Goal: Transaction & Acquisition: Purchase product/service

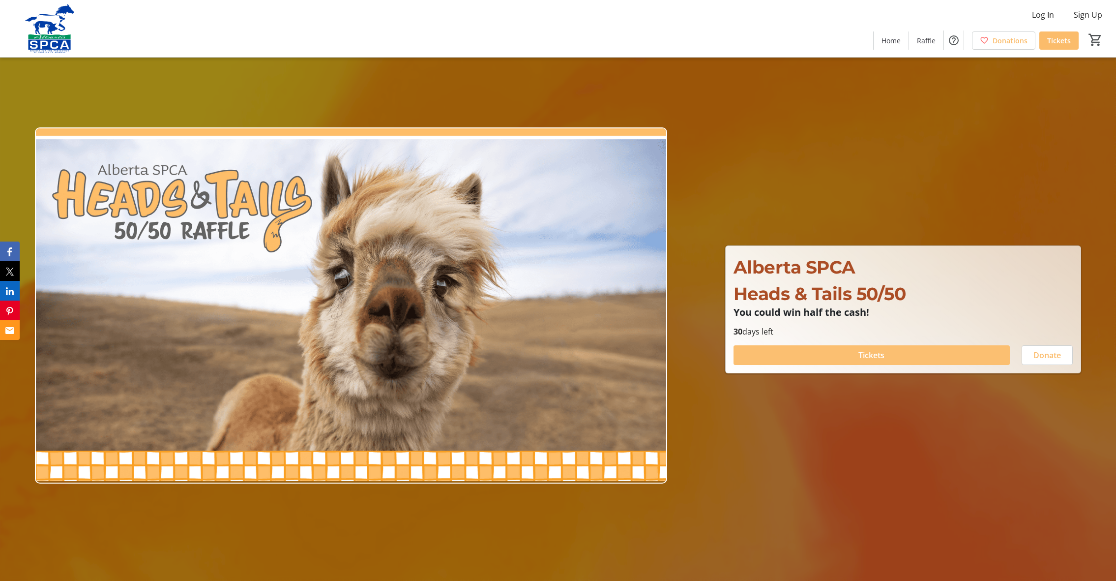
click at [823, 356] on span at bounding box center [872, 355] width 277 height 24
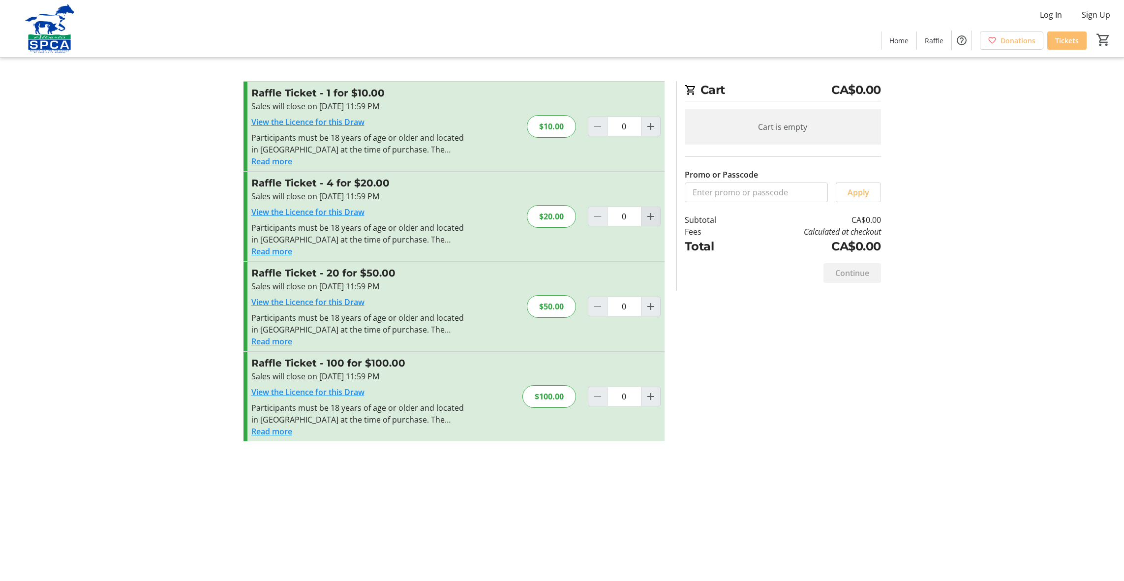
click at [651, 215] on mat-icon "Increment by one" at bounding box center [651, 217] width 12 height 12
type input "1"
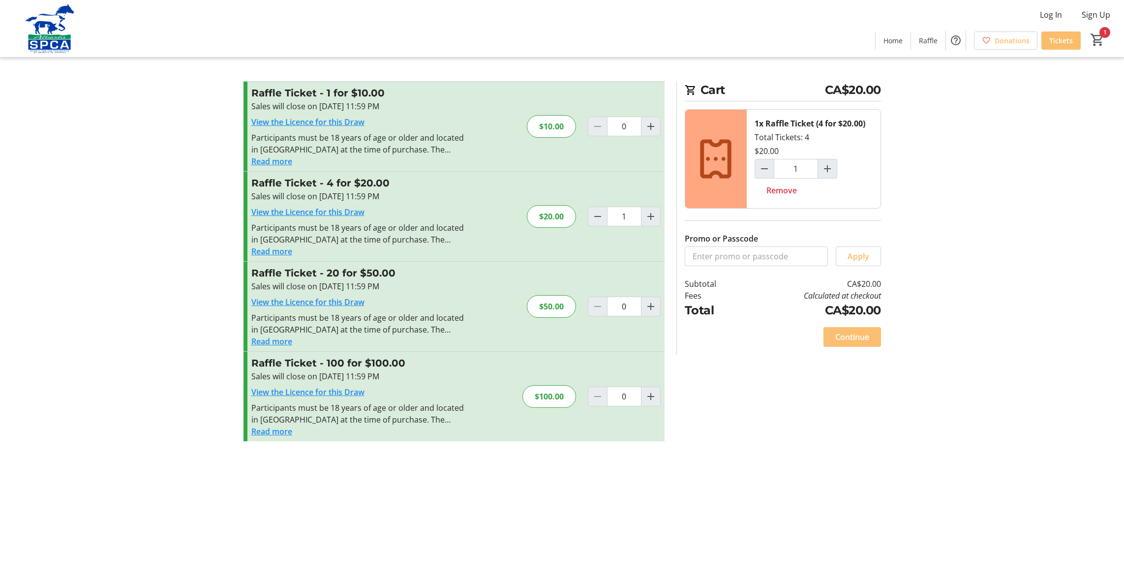
click at [851, 335] on span "Continue" at bounding box center [852, 337] width 34 height 12
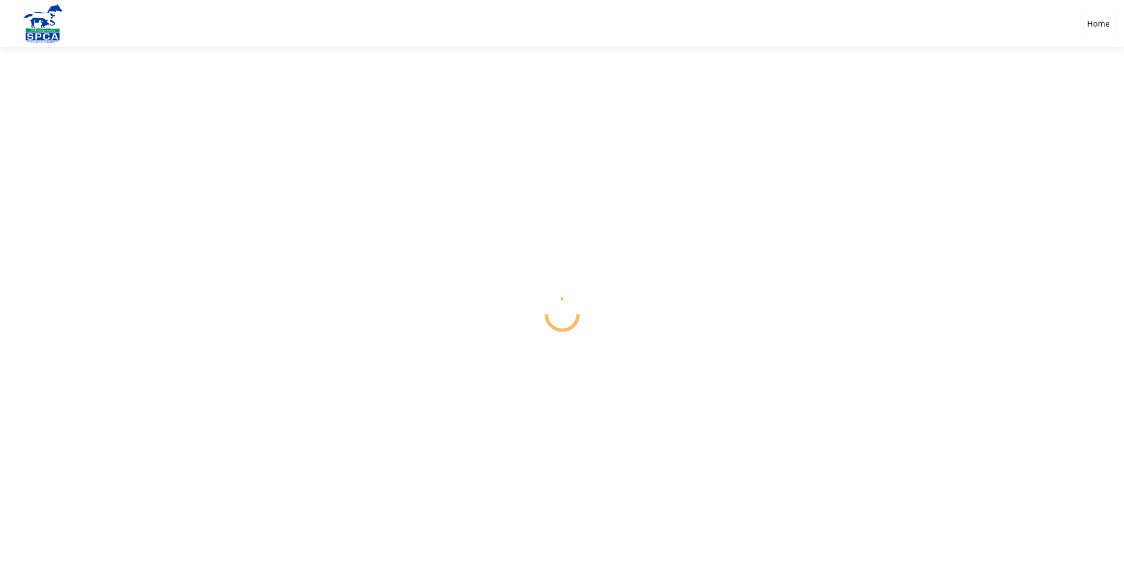
select select "CA"
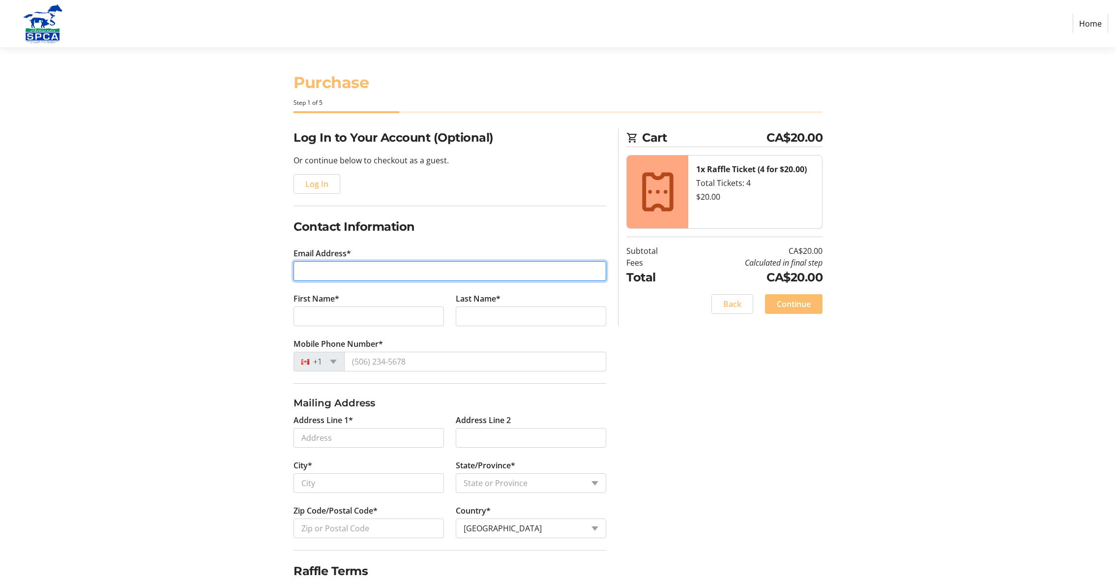
click at [417, 271] on input "Email Address*" at bounding box center [450, 271] width 313 height 20
type input "[PERSON_NAME][EMAIL_ADDRESS][PERSON_NAME][PERSON_NAME][DOMAIN_NAME]"
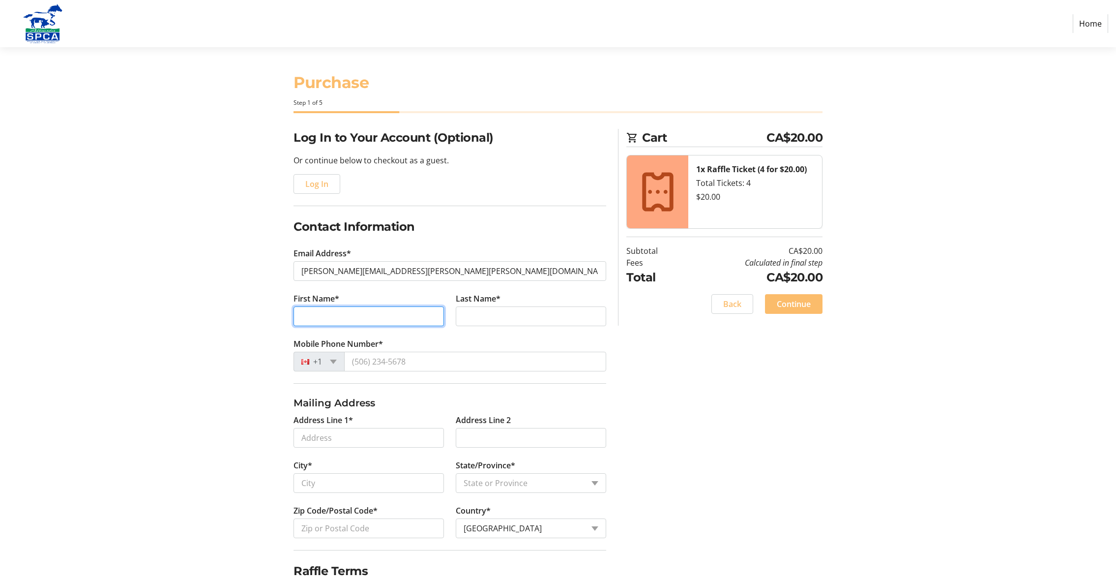
type input "[PERSON_NAME]"
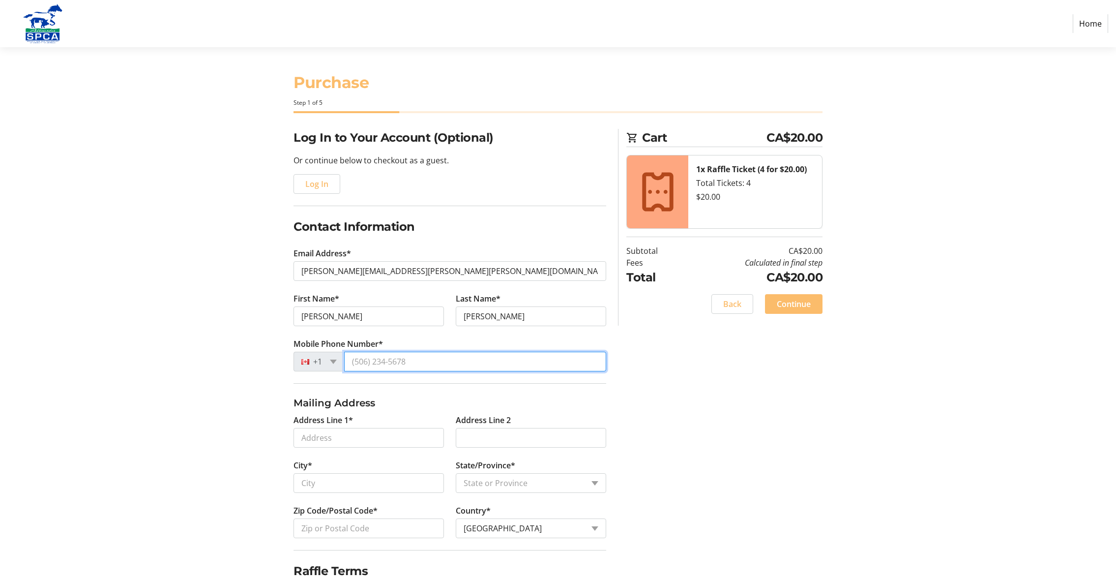
type input "[PHONE_NUMBER]"
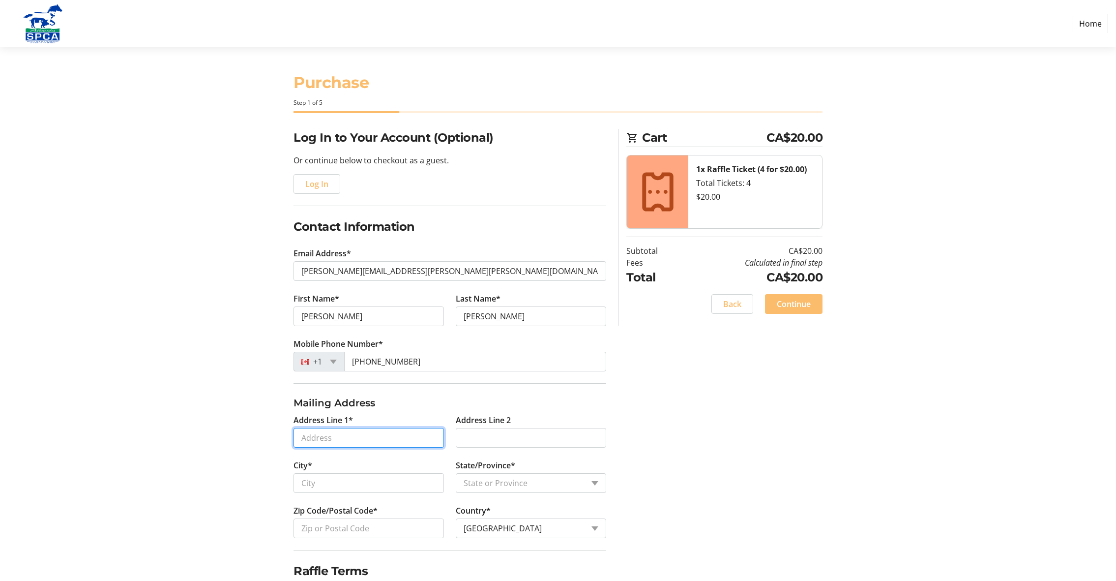
type input "[STREET_ADDRESS]"
type input "[GEOGRAPHIC_DATA]"
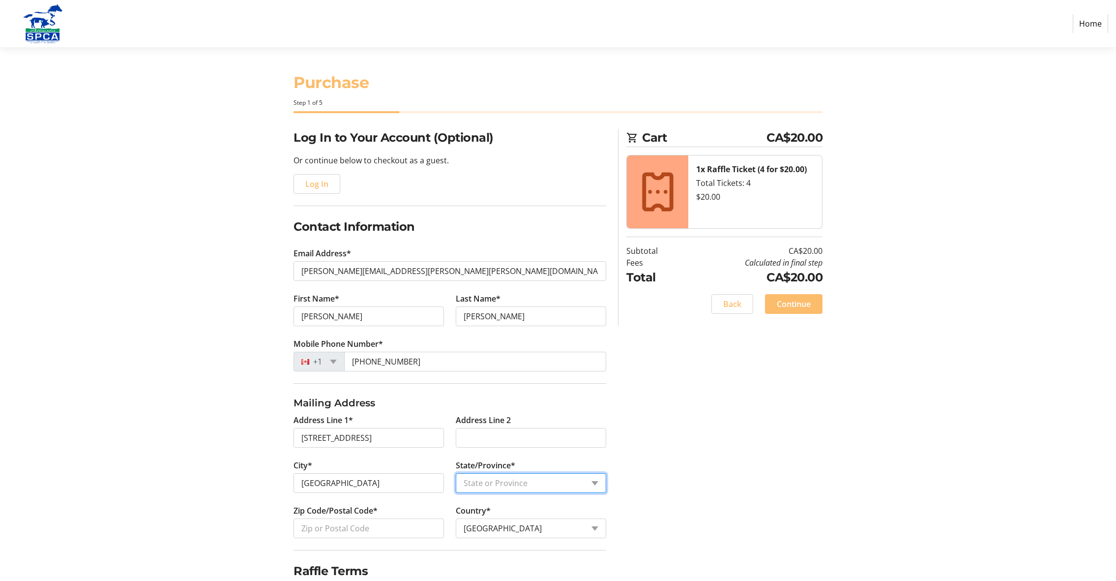
select select "AB"
type input "T6G 0P2"
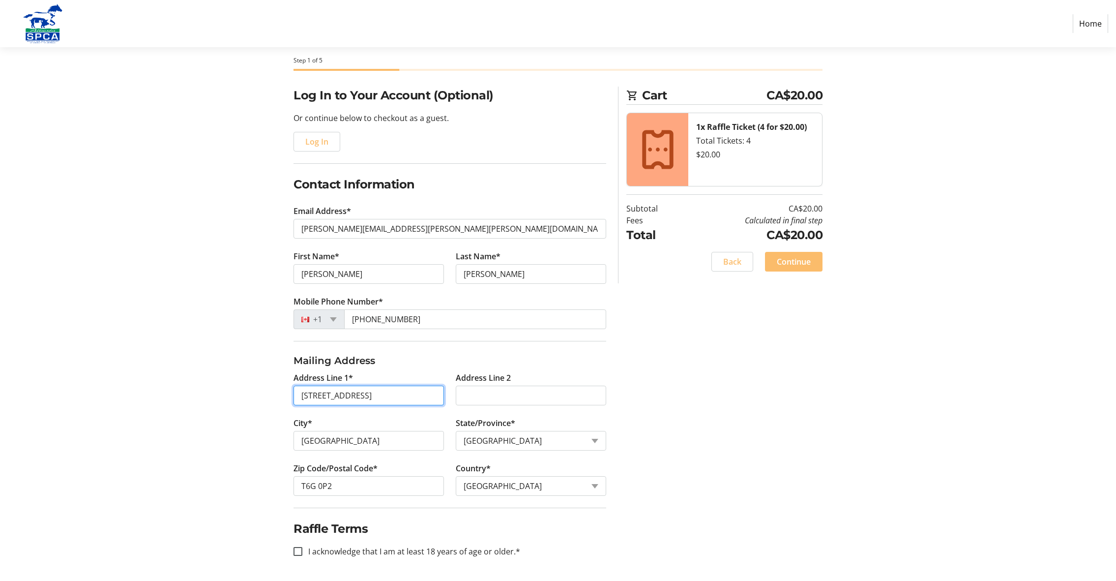
scroll to position [0, 57]
drag, startPoint x: 404, startPoint y: 394, endPoint x: 450, endPoint y: 395, distance: 45.3
click at [450, 395] on tr-form-field "Address Line 1* [STREET_ADDRESS]" at bounding box center [369, 394] width 162 height 45
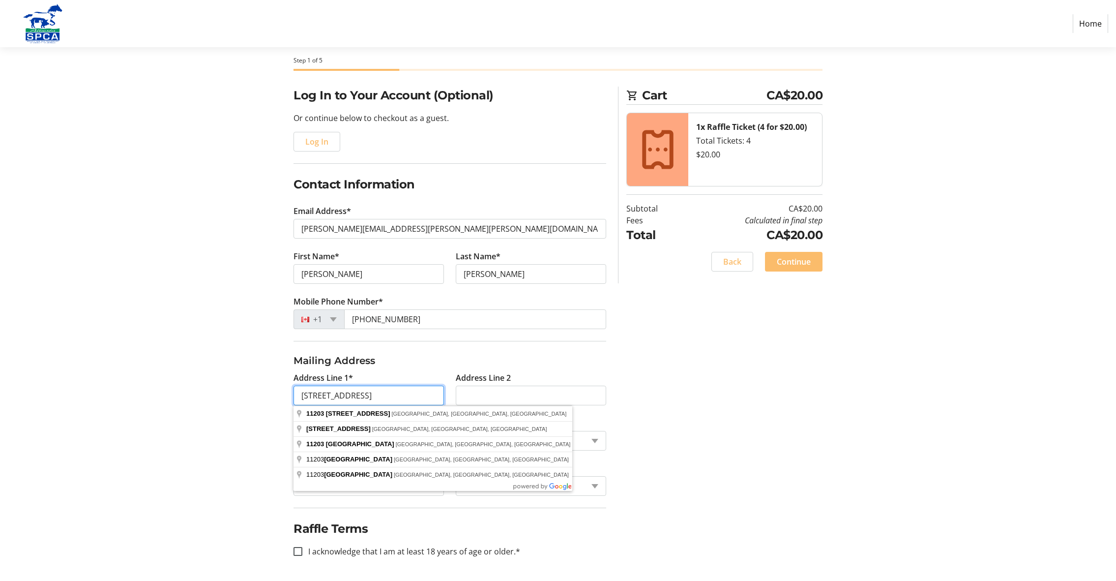
type input "[STREET_ADDRESS]"
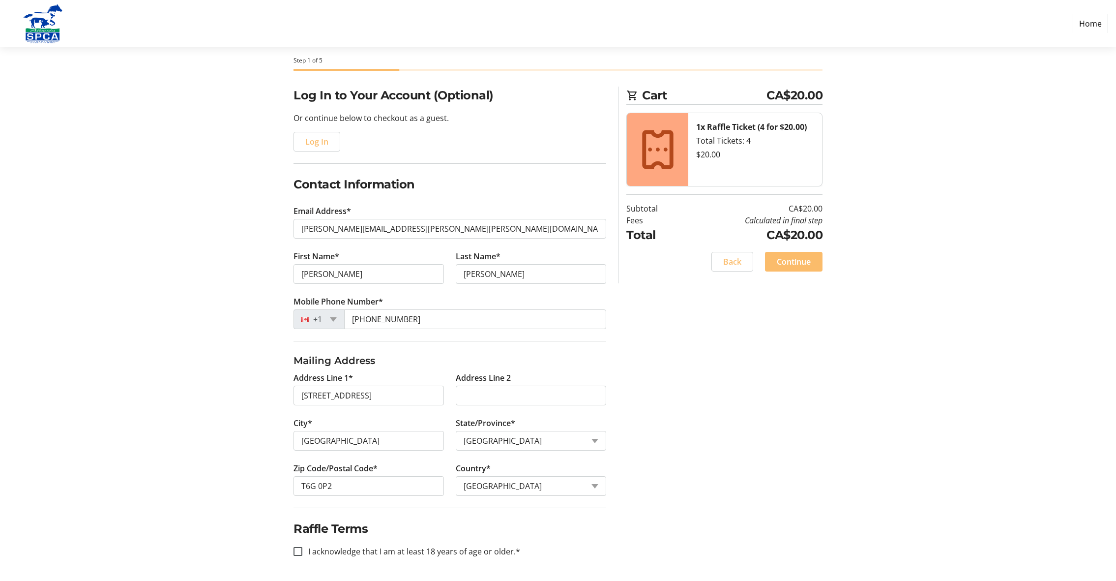
click at [753, 405] on div "Log In to Your Account (Optional) Or continue below to checkout as a guest. Log…" at bounding box center [558, 334] width 649 height 494
click at [296, 552] on input "I acknowledge that I am at least 18 years of age or older.*" at bounding box center [298, 551] width 9 height 9
checkbox input "true"
click at [797, 265] on span "Continue" at bounding box center [794, 262] width 34 height 12
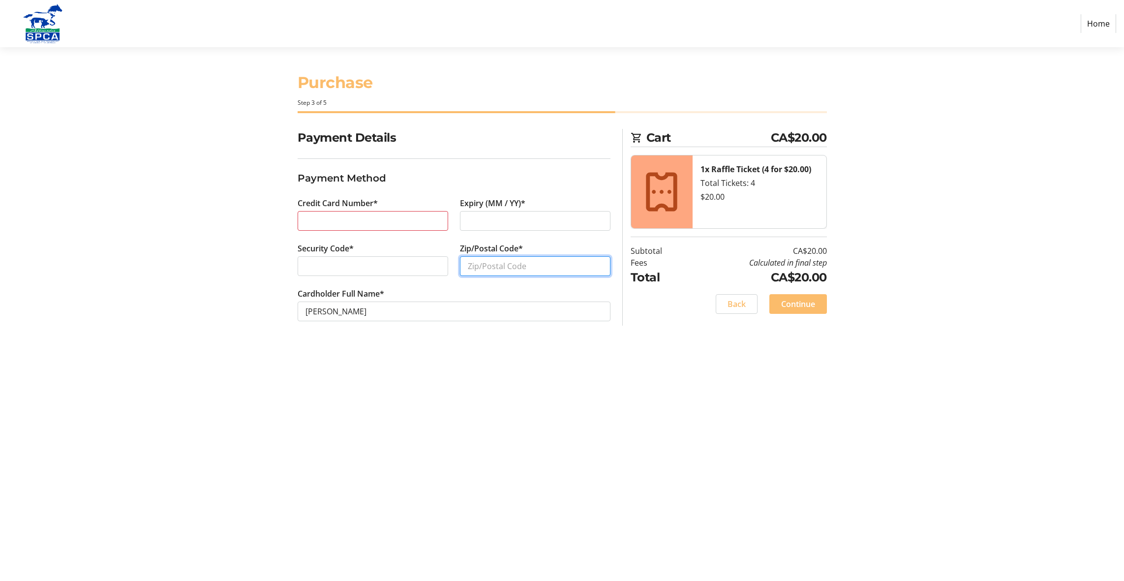
click at [565, 264] on input "Zip/Postal Code*" at bounding box center [535, 266] width 150 height 20
type input "T6G0P2"
click at [796, 301] on span "Continue" at bounding box center [798, 304] width 34 height 12
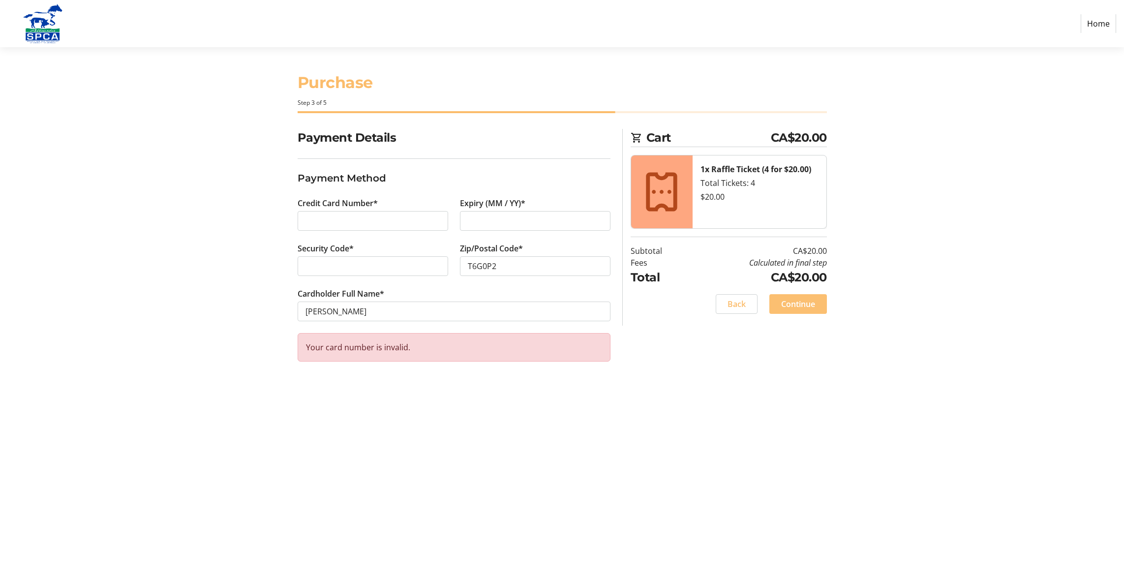
click at [800, 305] on span "Continue" at bounding box center [798, 304] width 34 height 12
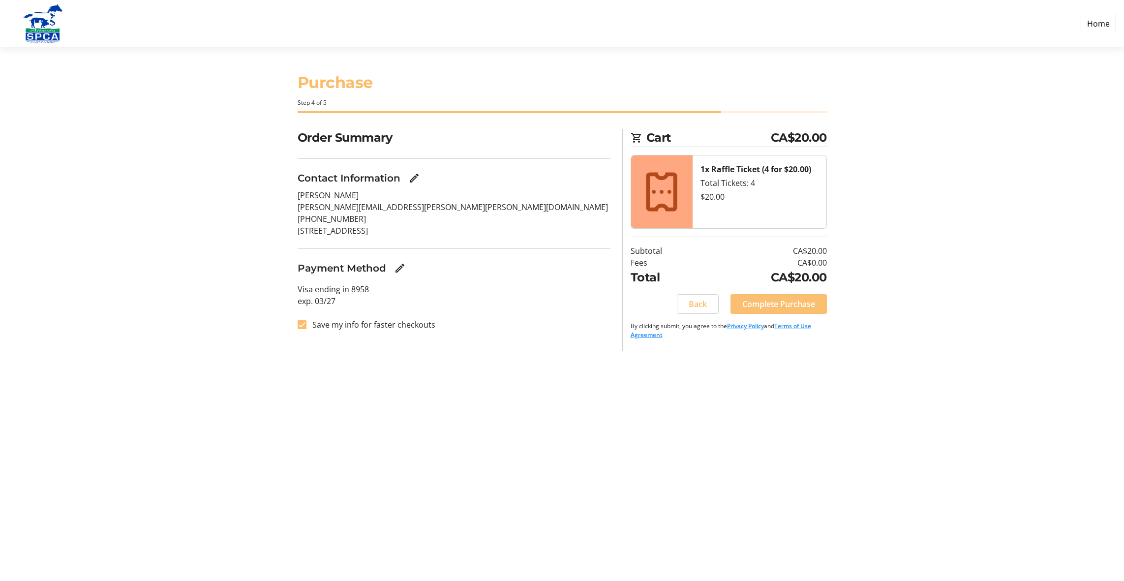
click at [770, 304] on span "Complete Purchase" at bounding box center [778, 304] width 73 height 12
